Goal: Check status: Check status

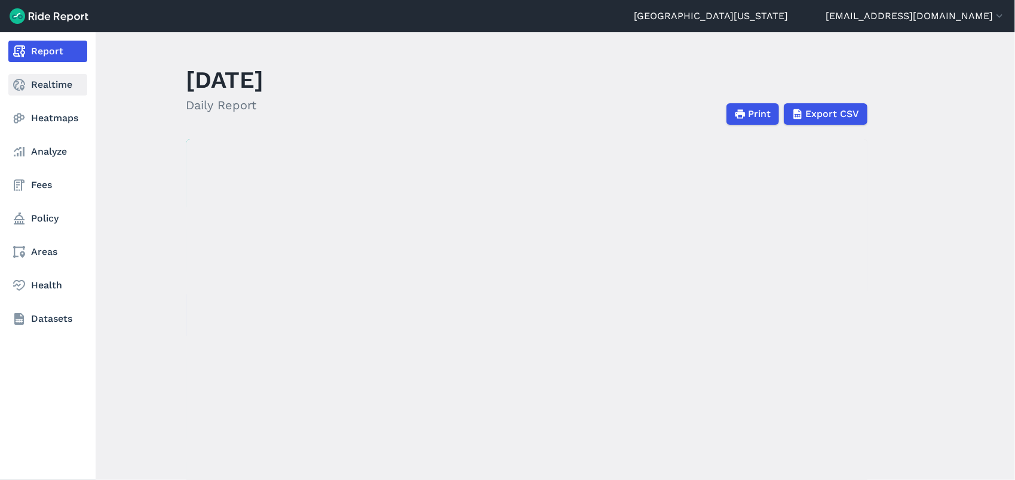
click at [11, 84] on link "Realtime" at bounding box center [47, 84] width 79 height 21
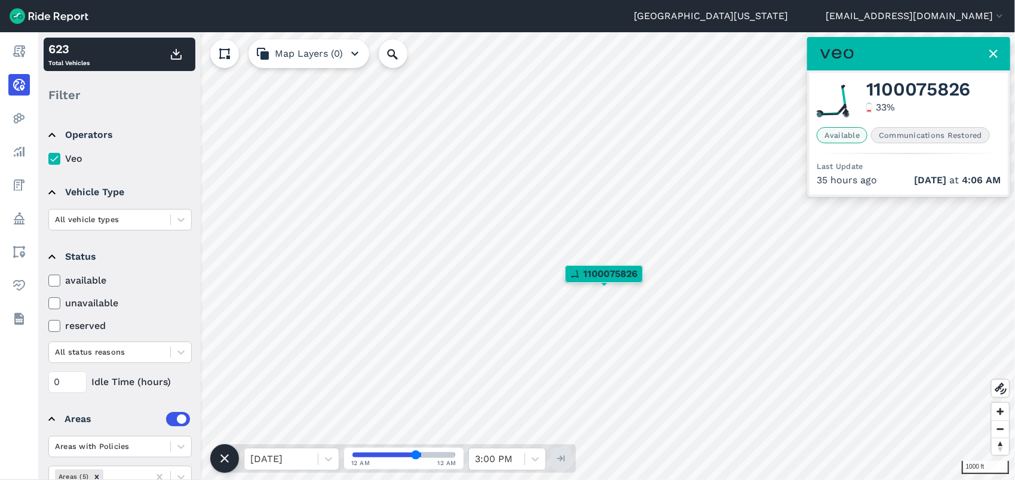
click at [991, 56] on use at bounding box center [993, 54] width 8 height 8
click at [994, 53] on use at bounding box center [993, 54] width 8 height 8
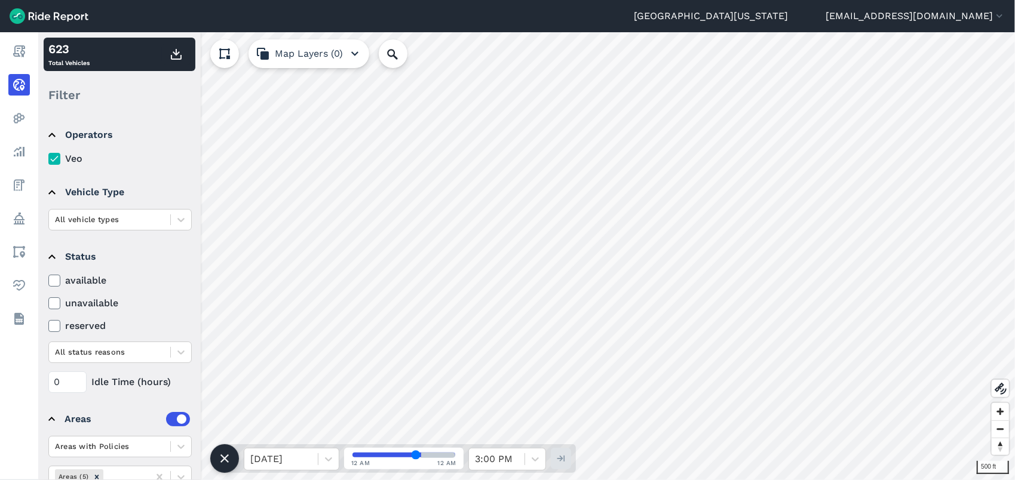
type input "60"
click at [423, 457] on input "range" at bounding box center [403, 455] width 103 height 5
